Goal: Information Seeking & Learning: Learn about a topic

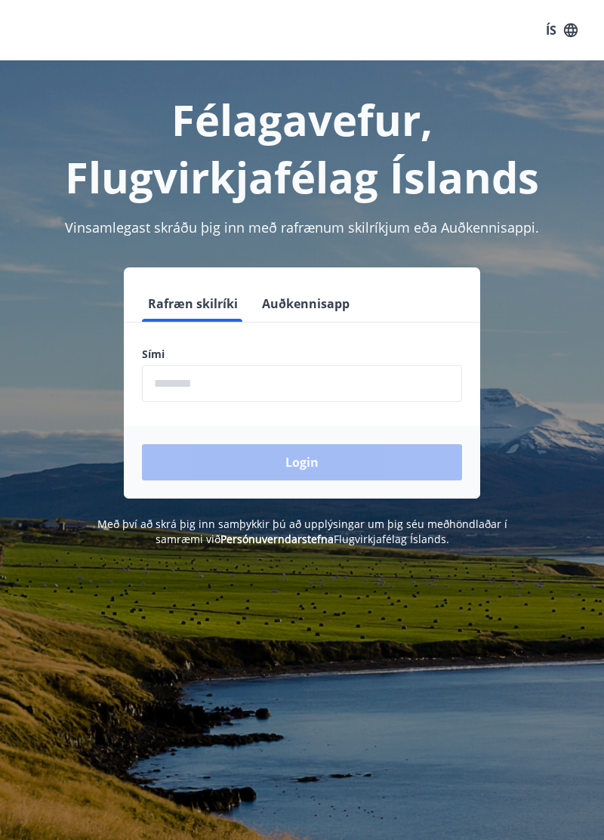
click at [316, 384] on input "phone" at bounding box center [302, 383] width 320 height 37
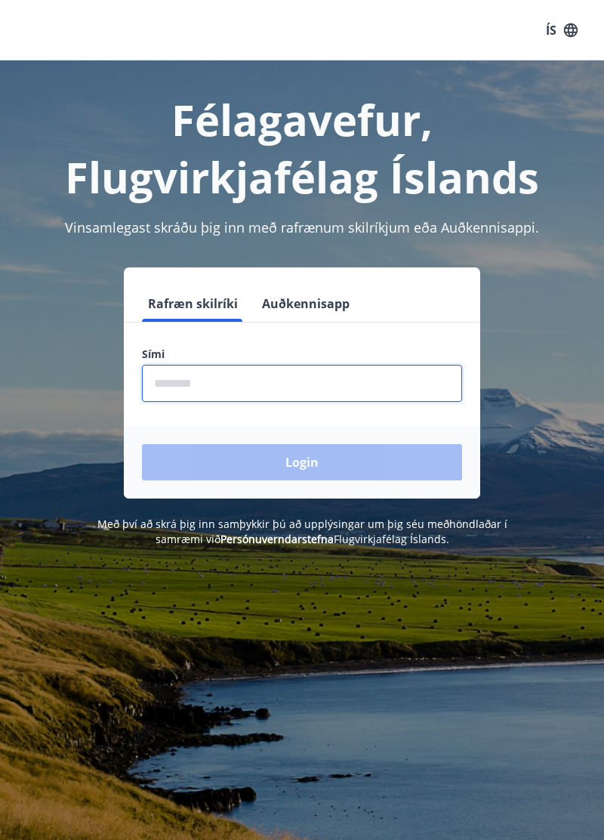
type input "********"
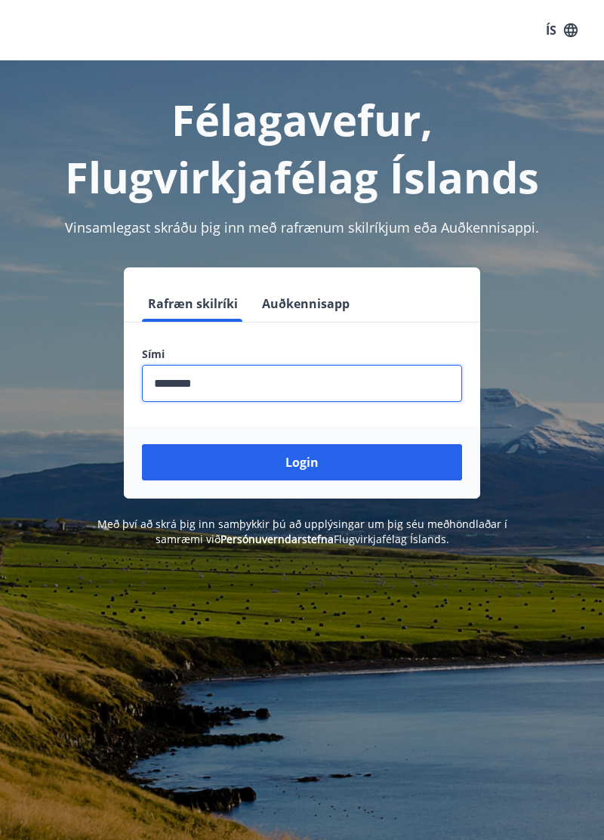
click at [346, 476] on button "Login" at bounding box center [302, 462] width 320 height 36
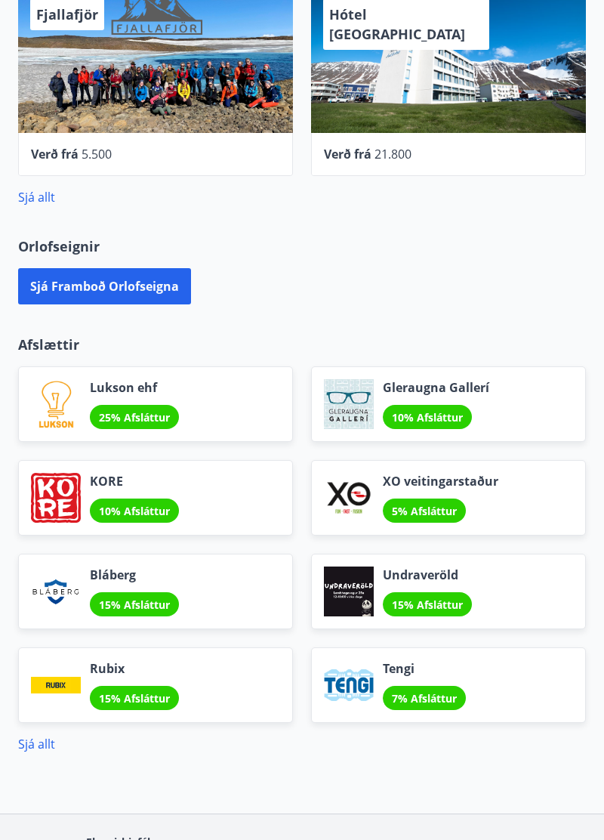
scroll to position [950, 0]
click at [39, 747] on link "Sjá allt" at bounding box center [36, 744] width 37 height 17
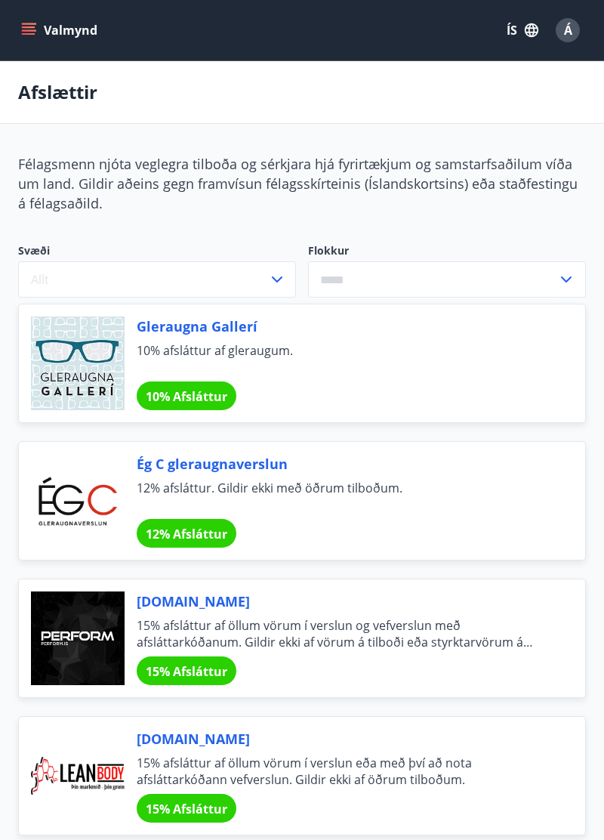
click at [39, 39] on button "Valmynd" at bounding box center [60, 30] width 85 height 27
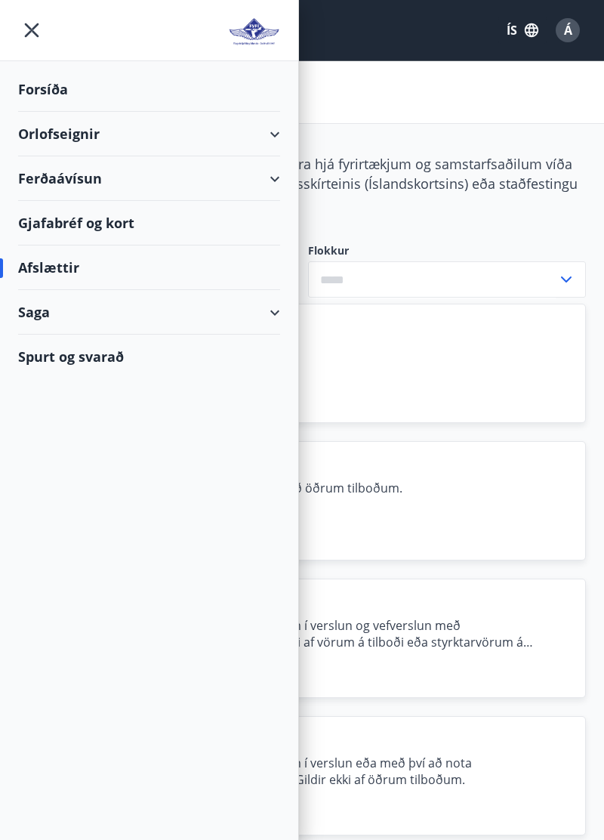
click at [115, 361] on div "Spurt og svarað" at bounding box center [149, 357] width 262 height 44
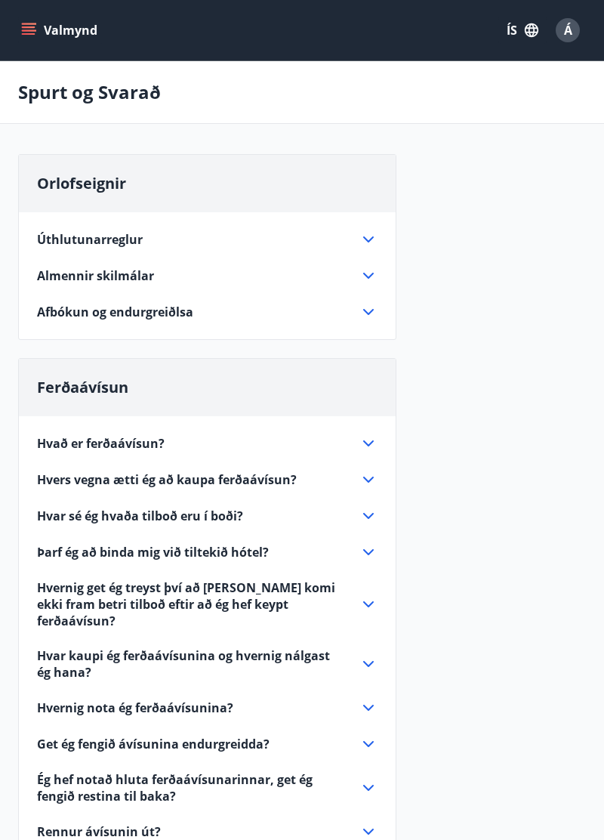
click at [46, 29] on button "Valmynd" at bounding box center [60, 30] width 85 height 27
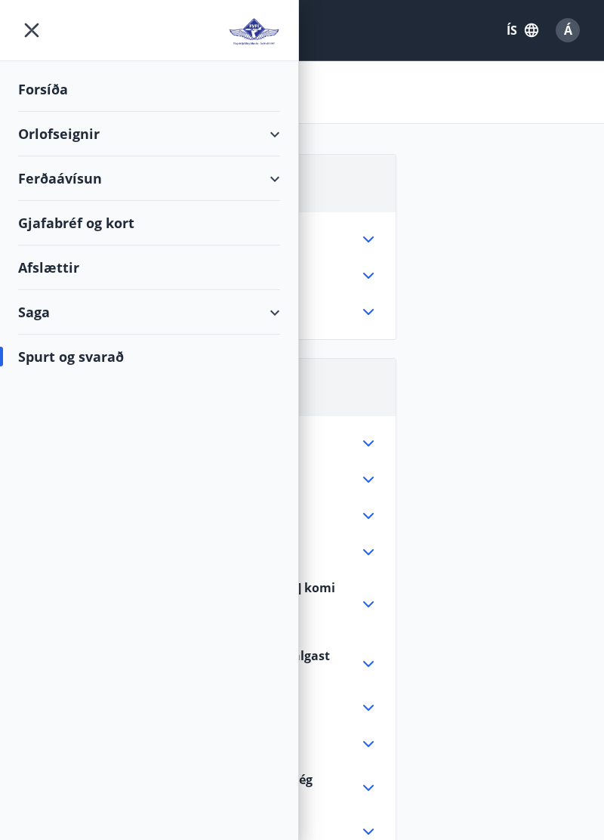
click at [74, 96] on div "Forsíða" at bounding box center [149, 89] width 262 height 45
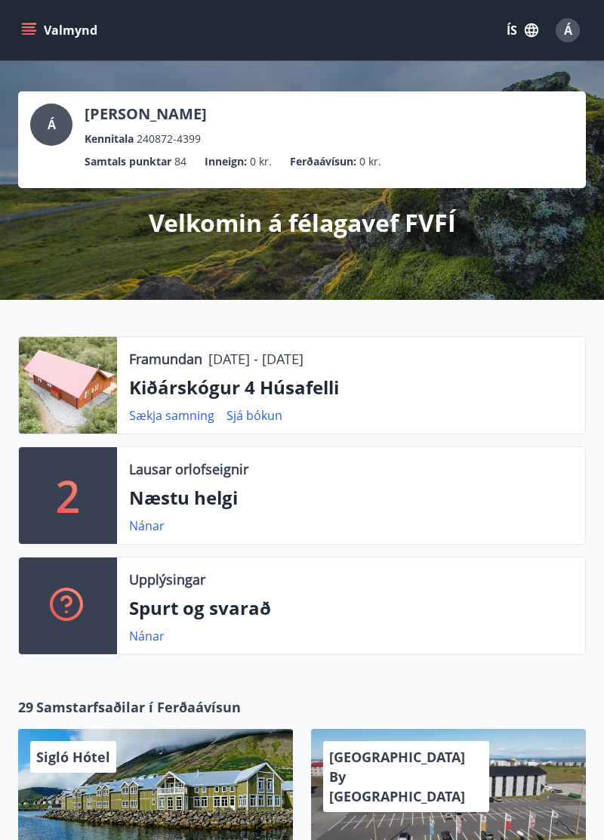
click at [45, 30] on button "Valmynd" at bounding box center [60, 30] width 85 height 27
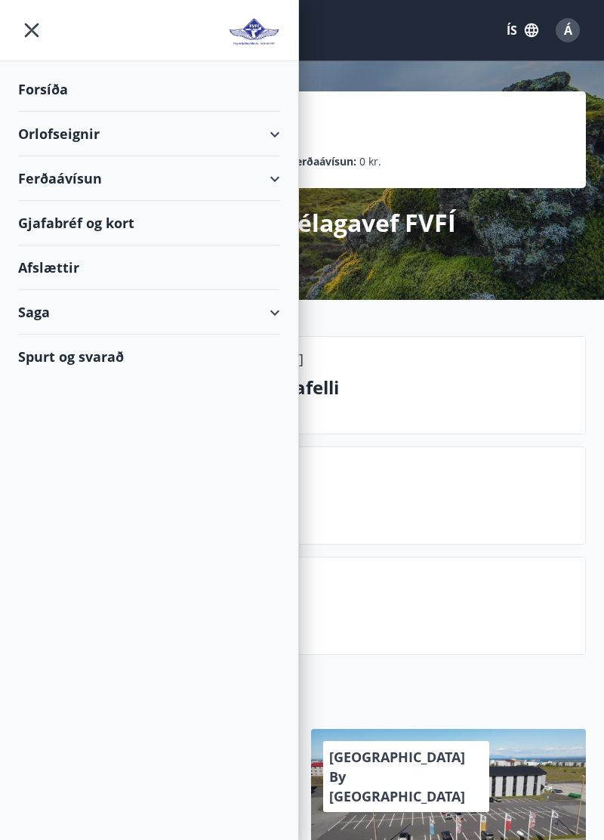
click at [185, 316] on div "Saga" at bounding box center [149, 312] width 262 height 45
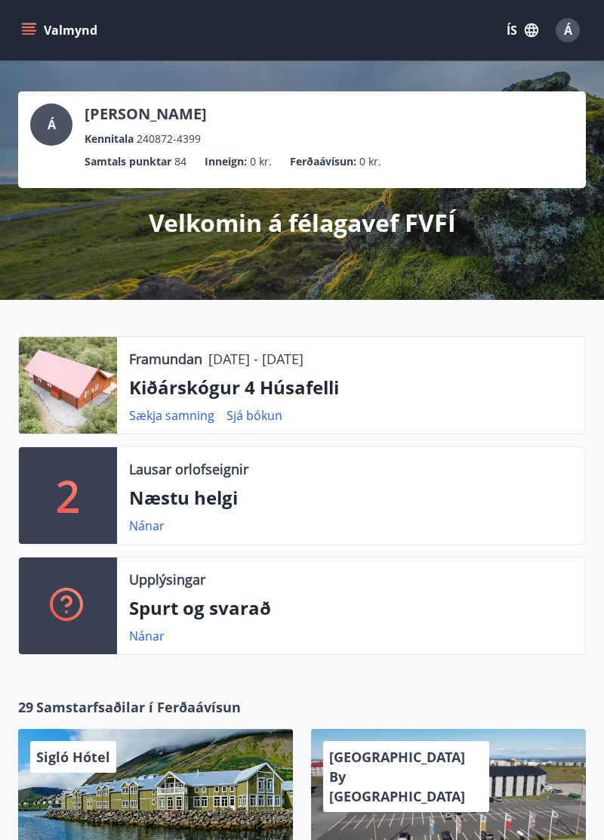
click at [36, 33] on button "Valmynd" at bounding box center [60, 30] width 85 height 27
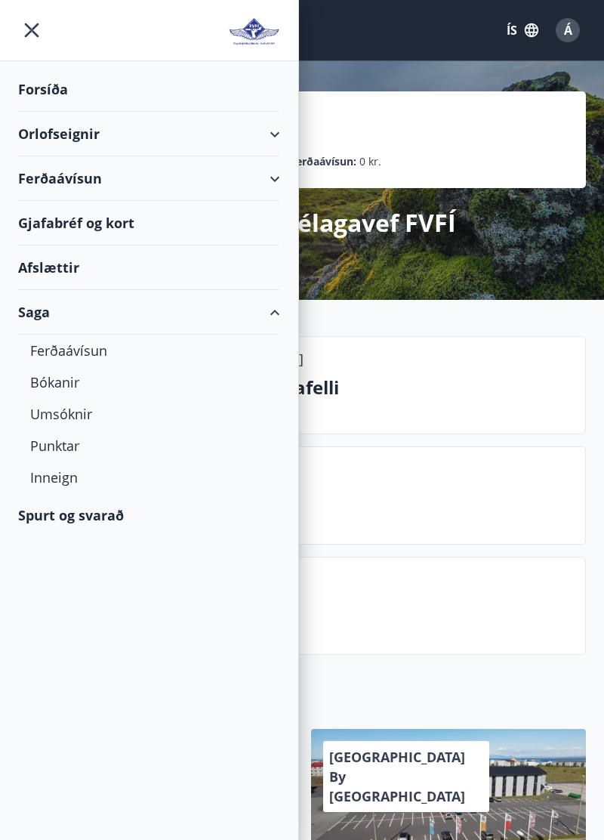
click at [59, 453] on div "Punktar" at bounding box center [149, 446] width 238 height 32
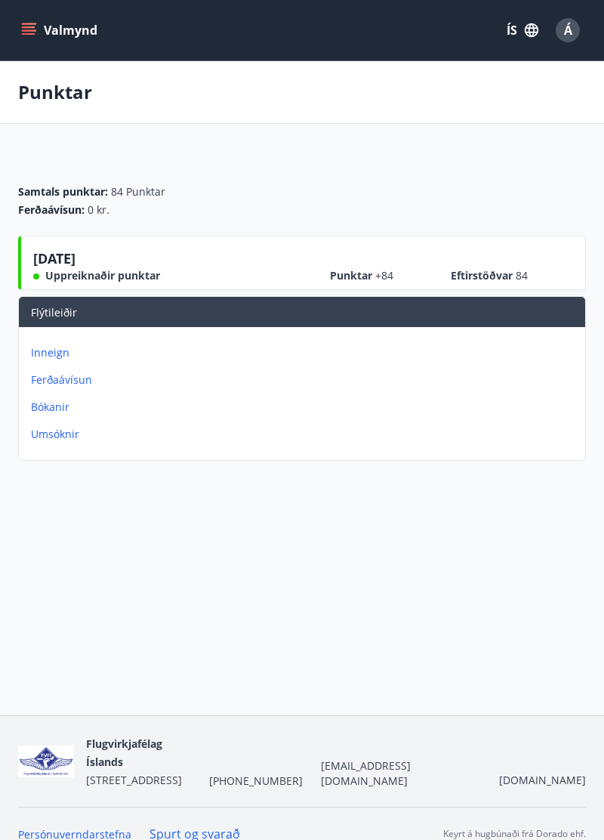
click at [263, 210] on div "Samtals punktar : 84 Punktar Ferðaávísun : 0 kr." at bounding box center [302, 200] width 568 height 33
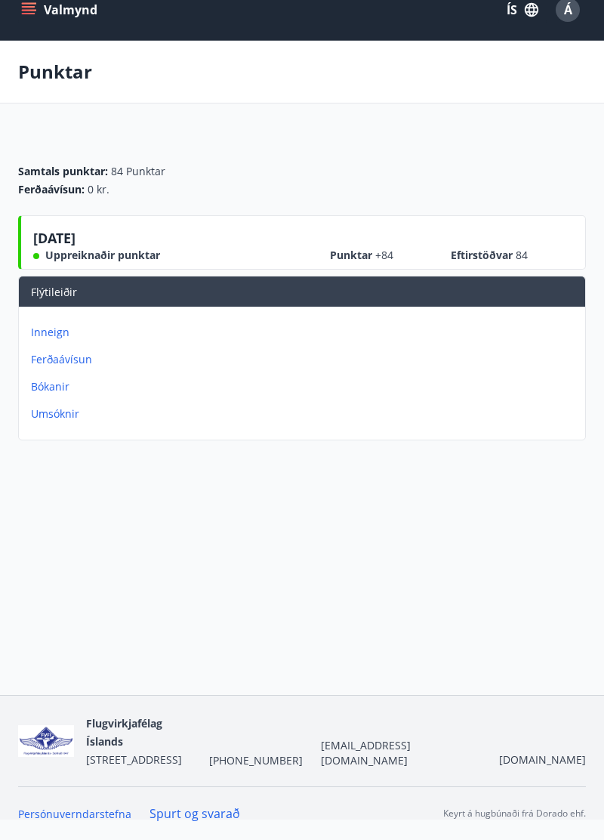
scroll to position [74, 0]
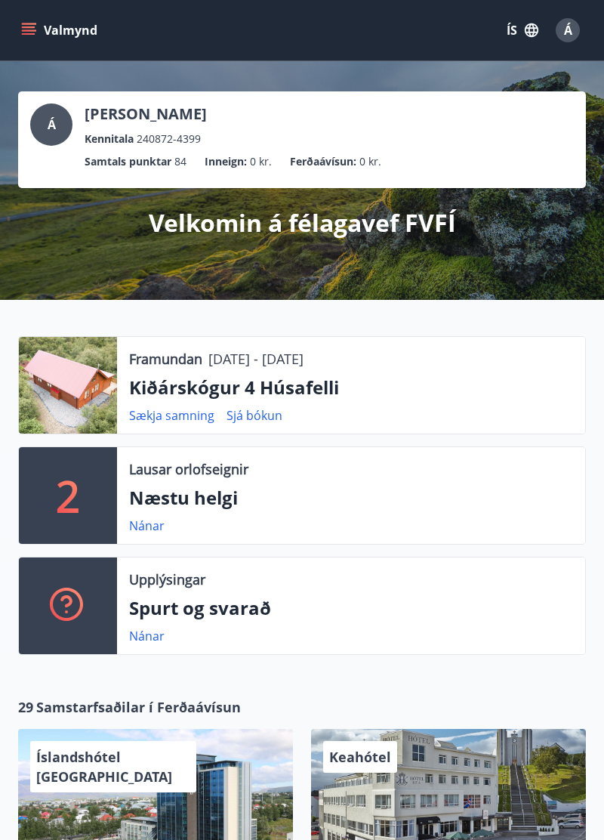
click at [279, 152] on ul "Samtals punktar 84 Inneign : 0 kr. Ferðaávísun : 0 kr." at bounding box center [302, 161] width 544 height 29
click at [273, 161] on ul "Samtals punktar 84 Inneign : 0 kr. Ferðaávísun : 0 kr." at bounding box center [302, 161] width 544 height 29
click at [282, 150] on ul "Samtals punktar 84 Inneign : 0 kr. Ferðaávísun : 0 kr." at bounding box center [302, 161] width 544 height 29
click at [275, 143] on div "Á [PERSON_NAME] Kennitala 240872-4399" at bounding box center [302, 125] width 544 height 44
click at [282, 144] on div "Á [PERSON_NAME] Kennitala 240872-4399" at bounding box center [302, 125] width 544 height 44
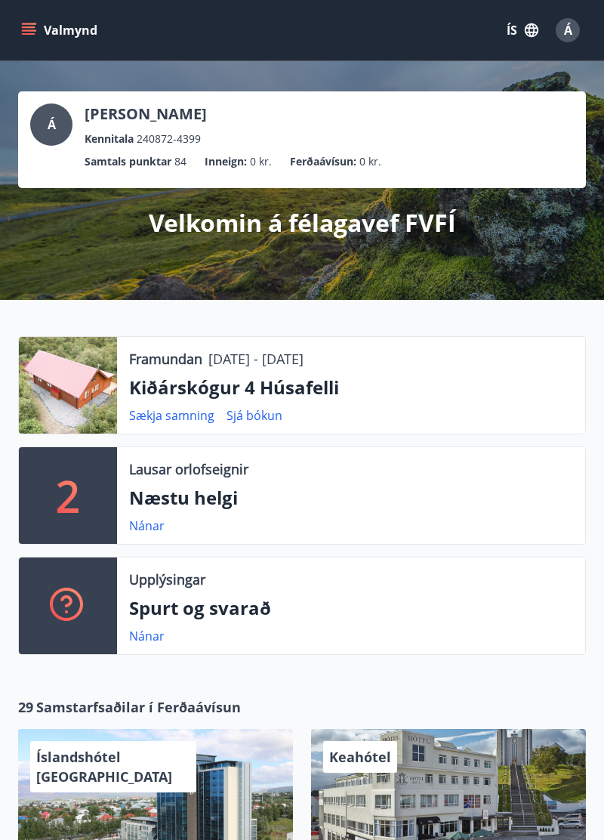
click at [293, 128] on div "Á [PERSON_NAME] Kennitala 240872-4399" at bounding box center [302, 125] width 544 height 44
click at [278, 143] on div "Á [PERSON_NAME] Kennitala 240872-4399" at bounding box center [302, 125] width 544 height 44
click at [517, 151] on ul "Samtals punktar 84 Inneign : 0 kr. Ferðaávísun : 0 kr." at bounding box center [302, 161] width 544 height 29
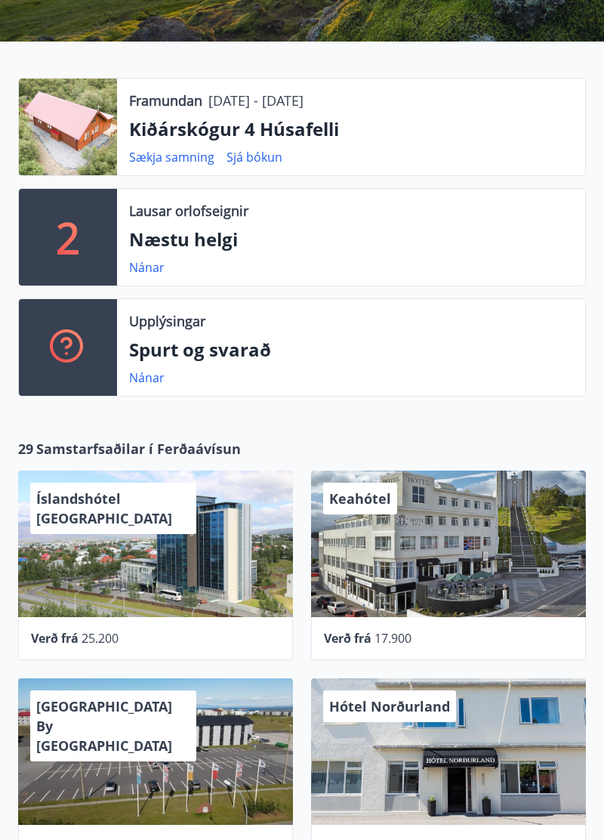
scroll to position [974, 0]
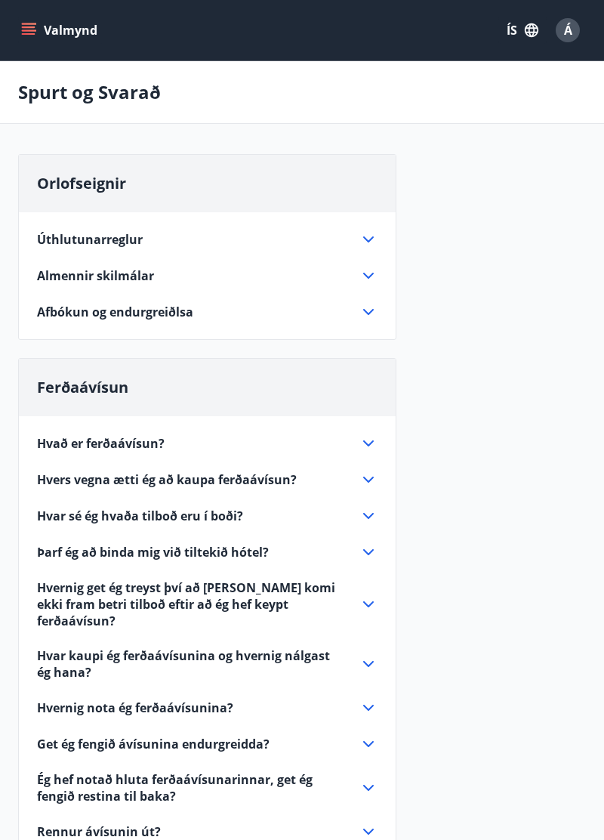
click at [376, 236] on icon at bounding box center [368, 239] width 18 height 18
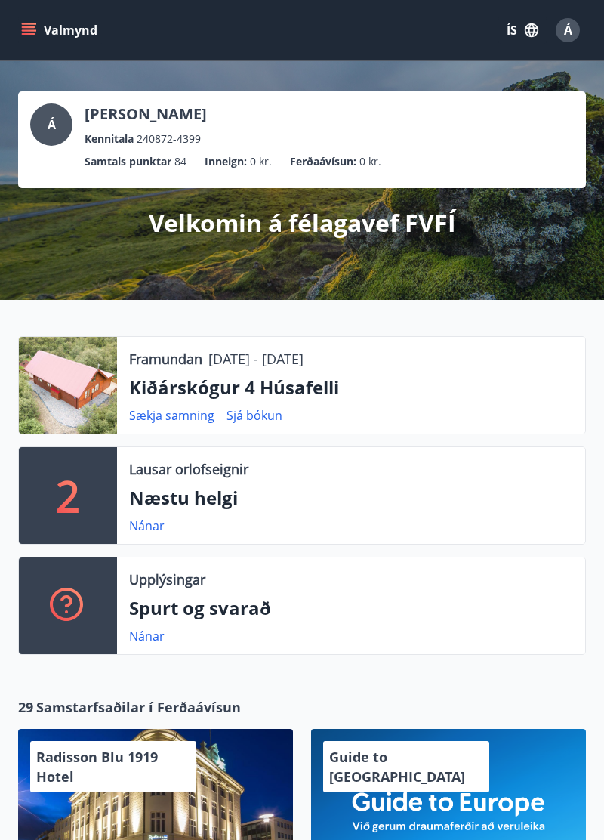
click at [30, 42] on button "Valmynd" at bounding box center [60, 30] width 85 height 27
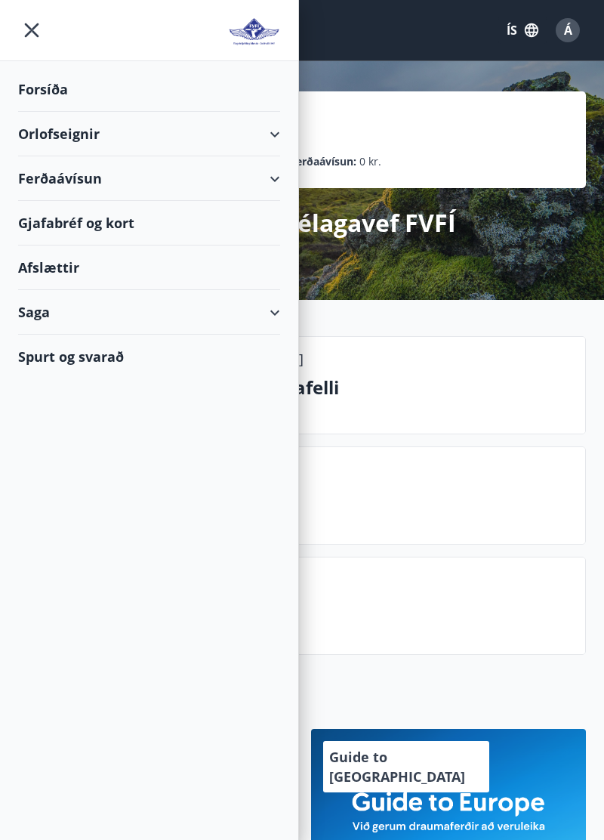
click at [87, 134] on div "Orlofseignir" at bounding box center [149, 134] width 262 height 45
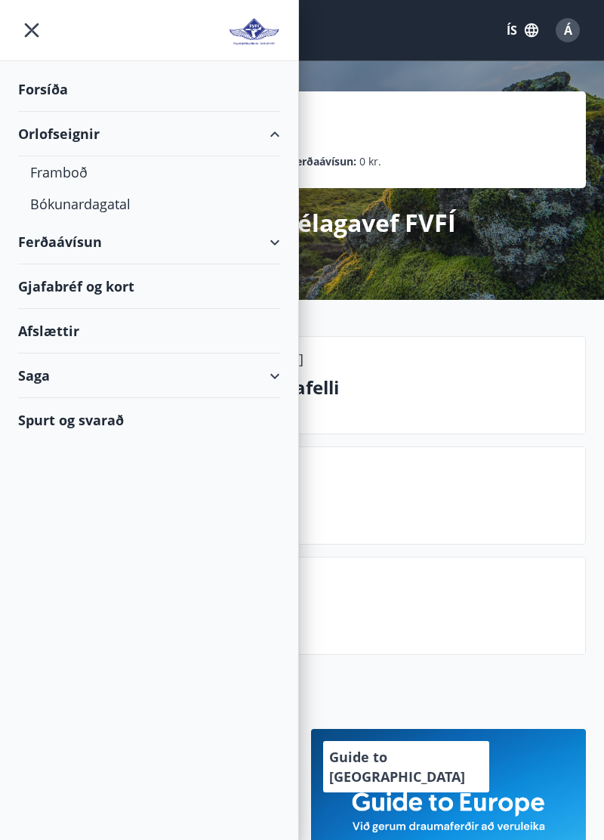
click at [73, 184] on div "Framboð" at bounding box center [149, 172] width 238 height 32
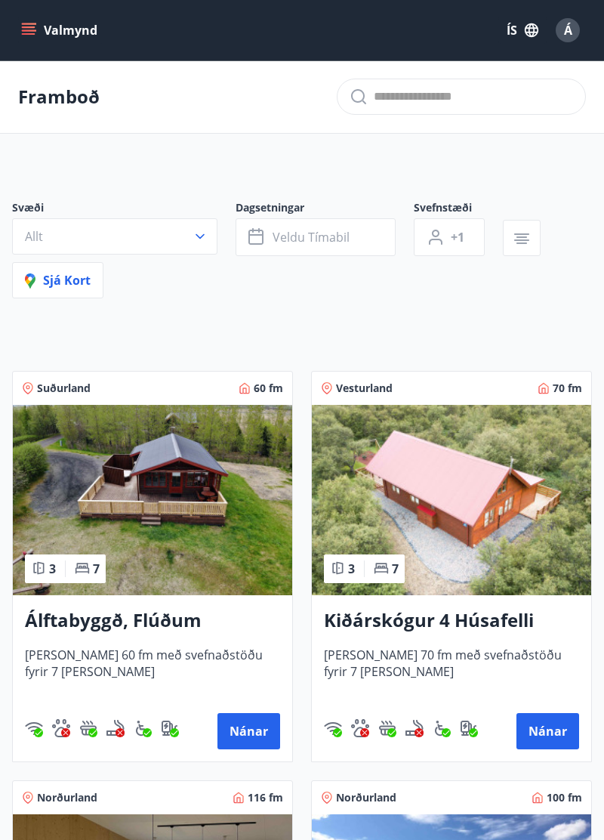
click at [38, 31] on button "Valmynd" at bounding box center [60, 30] width 85 height 27
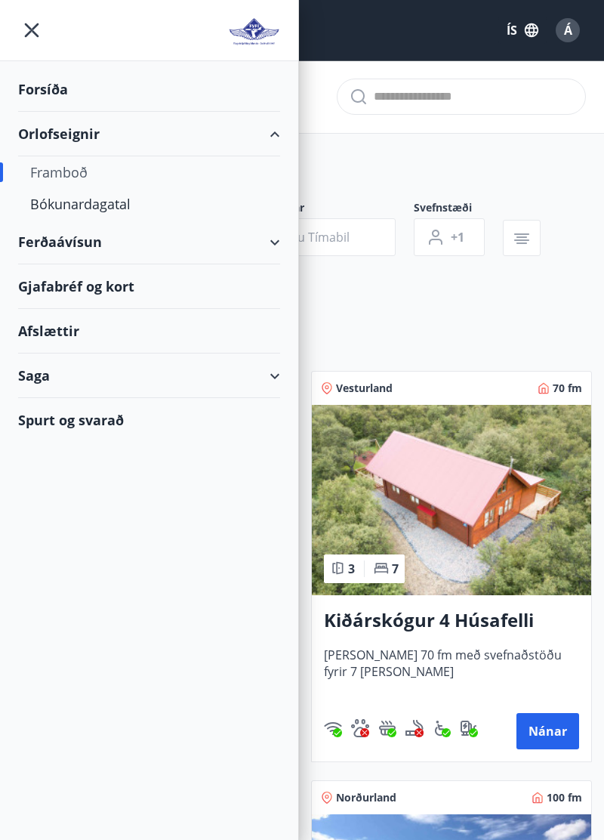
click at [94, 257] on div "Ferðaávísun" at bounding box center [149, 242] width 262 height 45
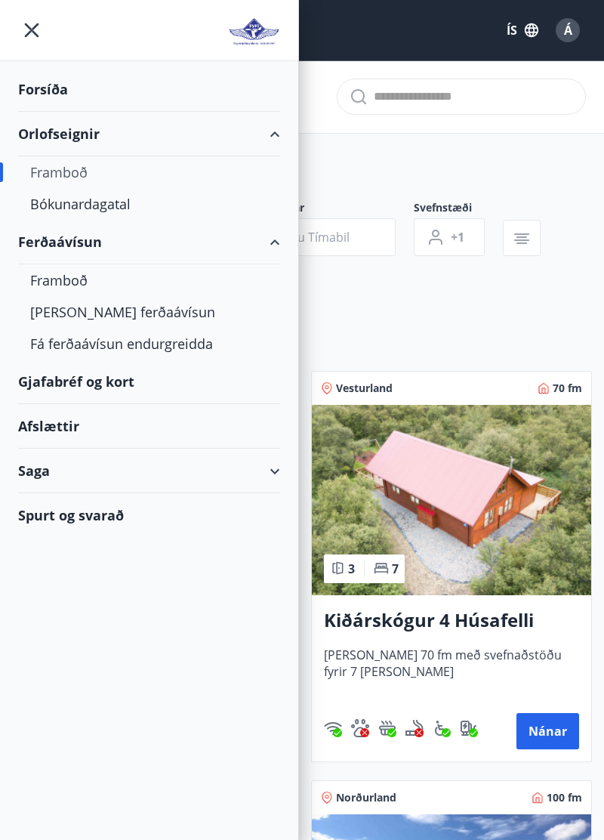
click at [73, 288] on div "Framboð" at bounding box center [149, 280] width 238 height 32
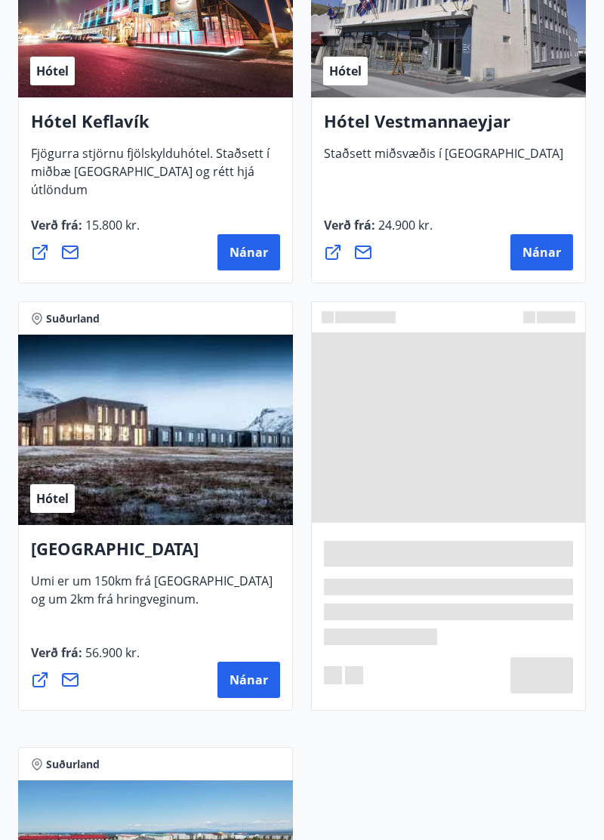
scroll to position [5568, 0]
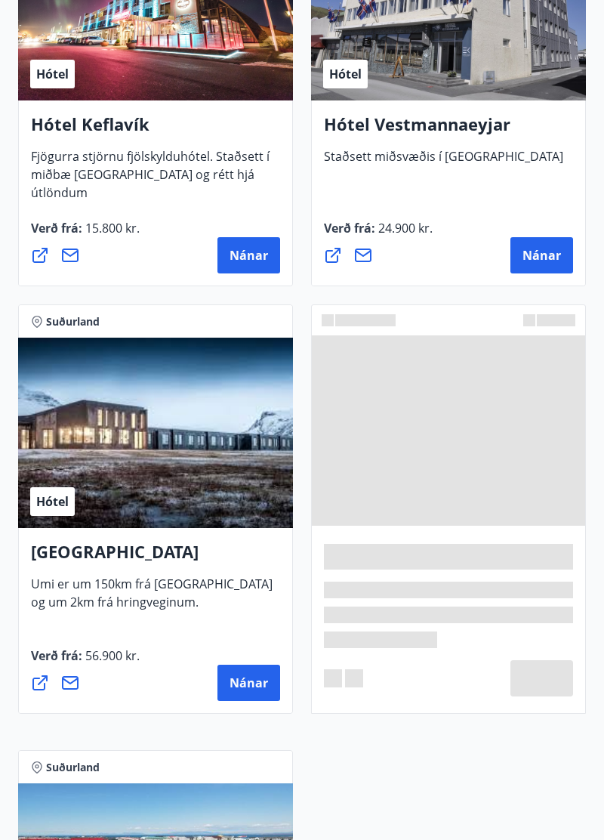
click at [539, 264] on button "Nánar" at bounding box center [541, 255] width 63 height 36
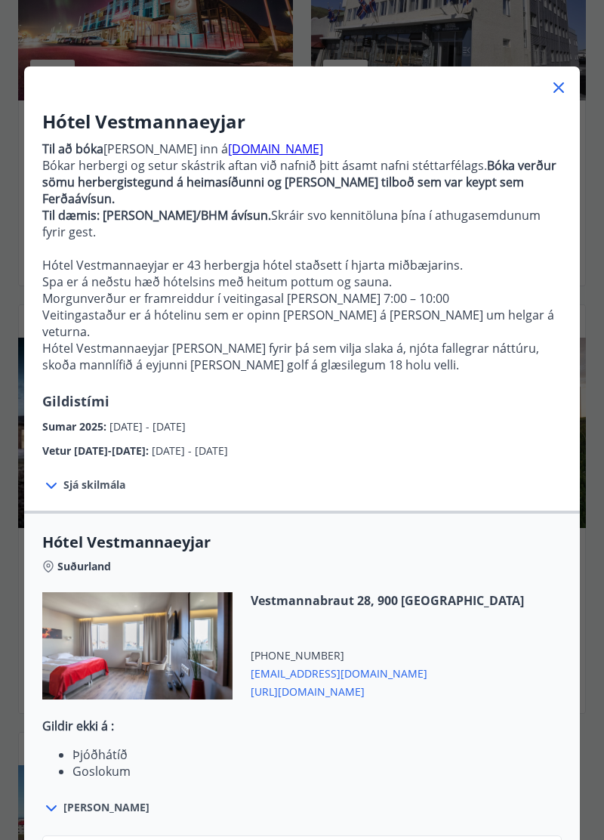
scroll to position [36, 0]
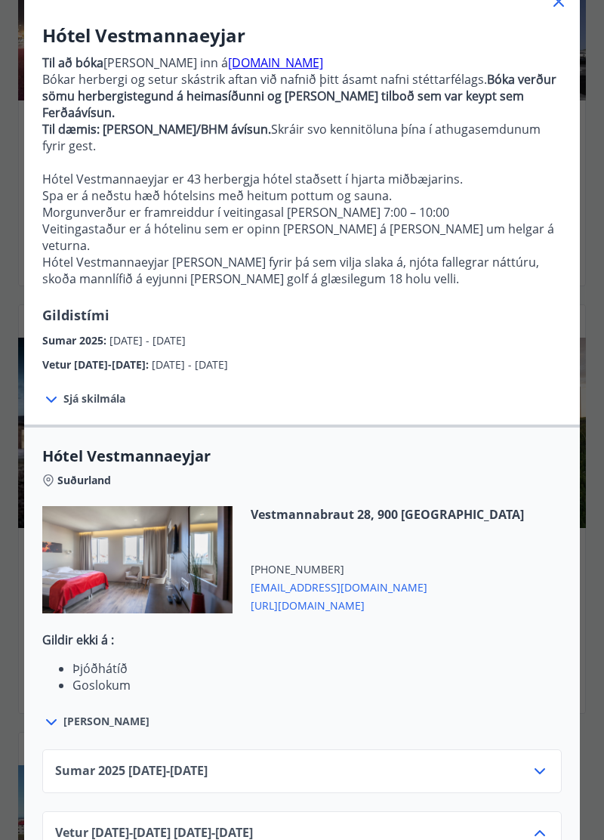
scroll to position [219, 0]
